Goal: Information Seeking & Learning: Learn about a topic

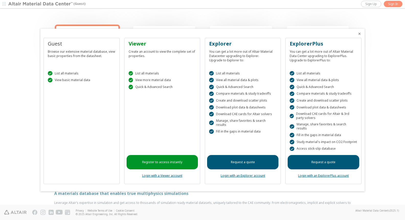
click at [360, 36] on icon "Close" at bounding box center [359, 34] width 4 height 4
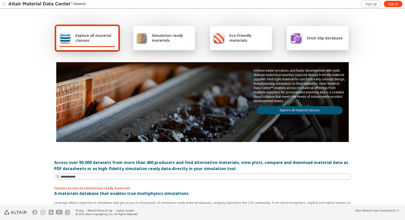
click at [91, 38] on span "Explore all material classes" at bounding box center [95, 38] width 40 height 10
click at [101, 40] on span "Explore all material classes" at bounding box center [95, 38] width 40 height 10
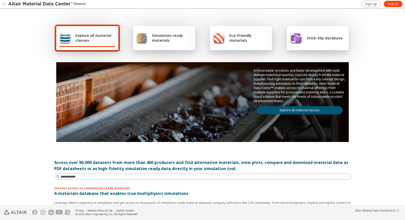
click at [288, 112] on link "Explore all material classes" at bounding box center [299, 110] width 86 height 8
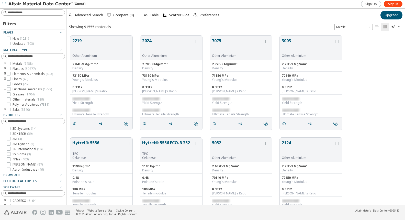
scroll to position [169, 334]
click at [25, 13] on input at bounding box center [36, 12] width 57 height 5
type input "********"
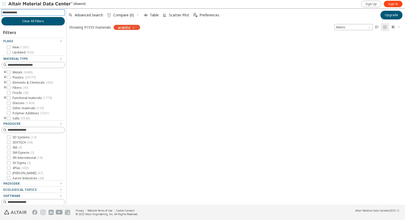
scroll to position [168, 334]
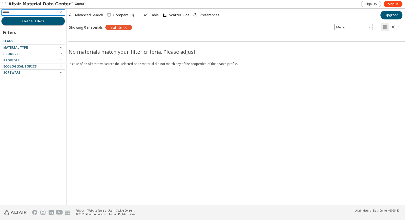
type input "*******"
click at [126, 27] on icon "button" at bounding box center [125, 28] width 4 height 4
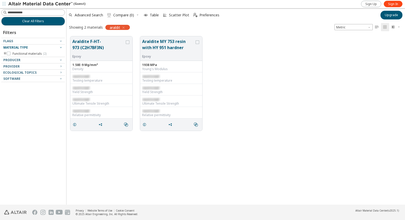
scroll to position [4, 4]
click at [90, 40] on button "Araldite F-HT-973 (C2H7BF3N)" at bounding box center [98, 46] width 52 height 16
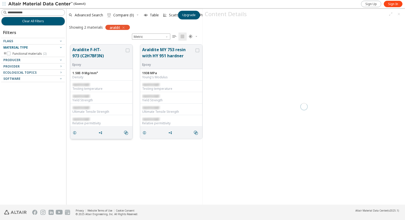
scroll to position [160, 132]
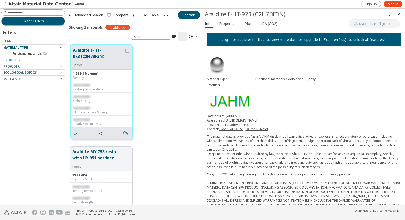
scroll to position [160, 105]
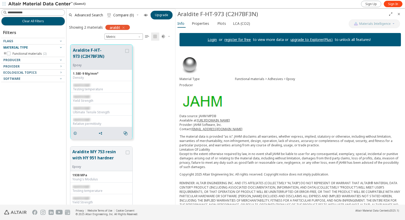
drag, startPoint x: 202, startPoint y: 118, endPoint x: 175, endPoint y: 117, distance: 27.3
click at [106, 153] on button "Araldite MY 753 resin with HY 951 hardner" at bounding box center [98, 156] width 52 height 16
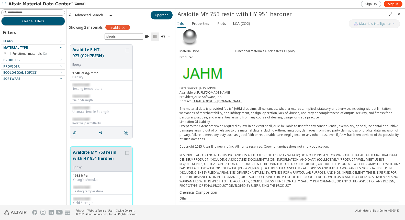
click at [88, 155] on button "Araldite MY 753 resin with HY 951 hardner" at bounding box center [98, 157] width 51 height 16
click at [95, 52] on button "Araldite F-HT-973 (C2H7BF3N)" at bounding box center [98, 54] width 52 height 16
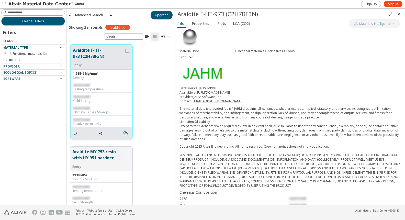
click at [127, 49] on div "grid" at bounding box center [127, 57] width 6 height 20
click at [127, 50] on icon "grid" at bounding box center [127, 51] width 4 height 4
click at [204, 25] on span "Properties" at bounding box center [200, 23] width 17 height 8
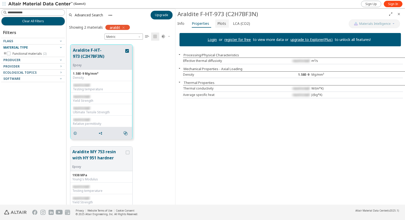
click at [223, 24] on span "Plots" at bounding box center [221, 23] width 9 height 8
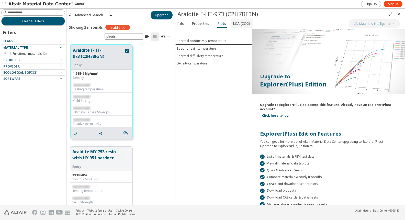
click at [233, 24] on span "LCA (CO2)" at bounding box center [241, 23] width 17 height 8
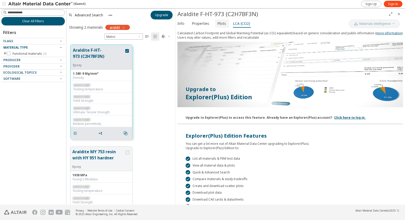
click at [218, 26] on span "Plots" at bounding box center [221, 23] width 9 height 8
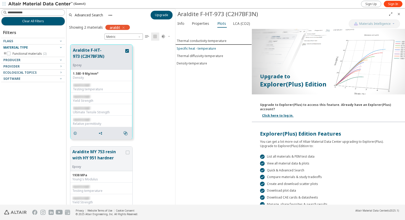
click at [193, 49] on div "Specific heat - temperature" at bounding box center [195, 48] width 39 height 4
click at [193, 42] on button "Thermal conductivity-temperature" at bounding box center [213, 40] width 76 height 7
click at [236, 25] on span "LCA (CO2)" at bounding box center [241, 23] width 17 height 8
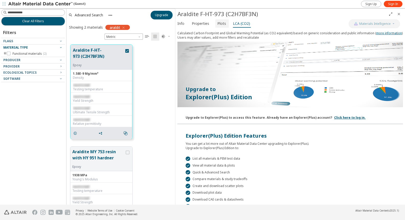
click at [219, 23] on span "Plots" at bounding box center [221, 23] width 9 height 8
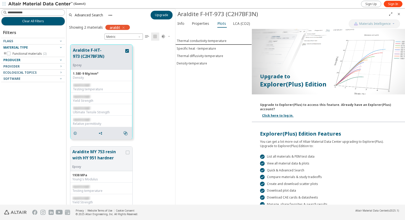
click at [16, 59] on span "Producer" at bounding box center [11, 60] width 17 height 4
click at [5, 52] on icon "toogle group" at bounding box center [5, 54] width 4 height 4
click at [13, 58] on icon "toogle group" at bounding box center [13, 59] width 4 height 4
click at [24, 64] on icon at bounding box center [24, 64] width 4 height 4
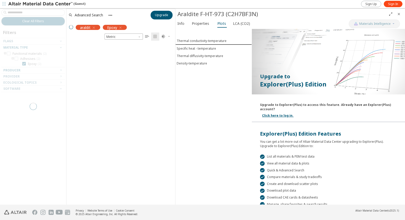
click at [398, 14] on icon "Close" at bounding box center [398, 14] width 4 height 4
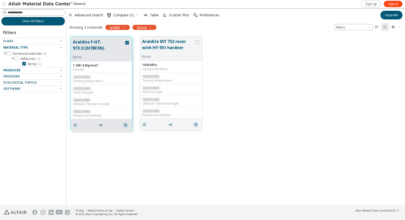
scroll to position [168, 334]
click at [124, 26] on icon "button" at bounding box center [123, 28] width 4 height 4
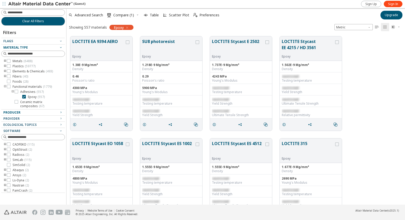
click at [378, 28] on icon "" at bounding box center [376, 27] width 4 height 4
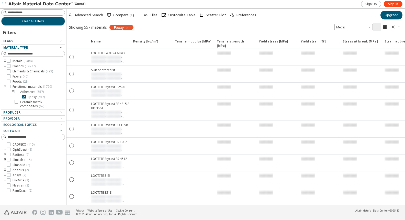
click at [385, 27] on icon "" at bounding box center [385, 27] width 4 height 4
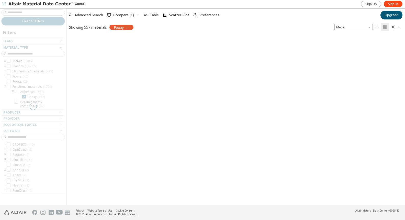
click at [377, 28] on icon "" at bounding box center [376, 27] width 4 height 4
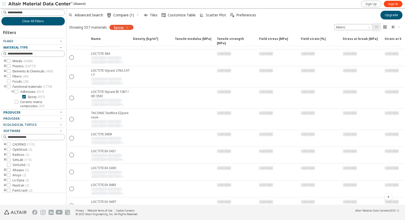
scroll to position [217, 0]
